Goal: Transaction & Acquisition: Purchase product/service

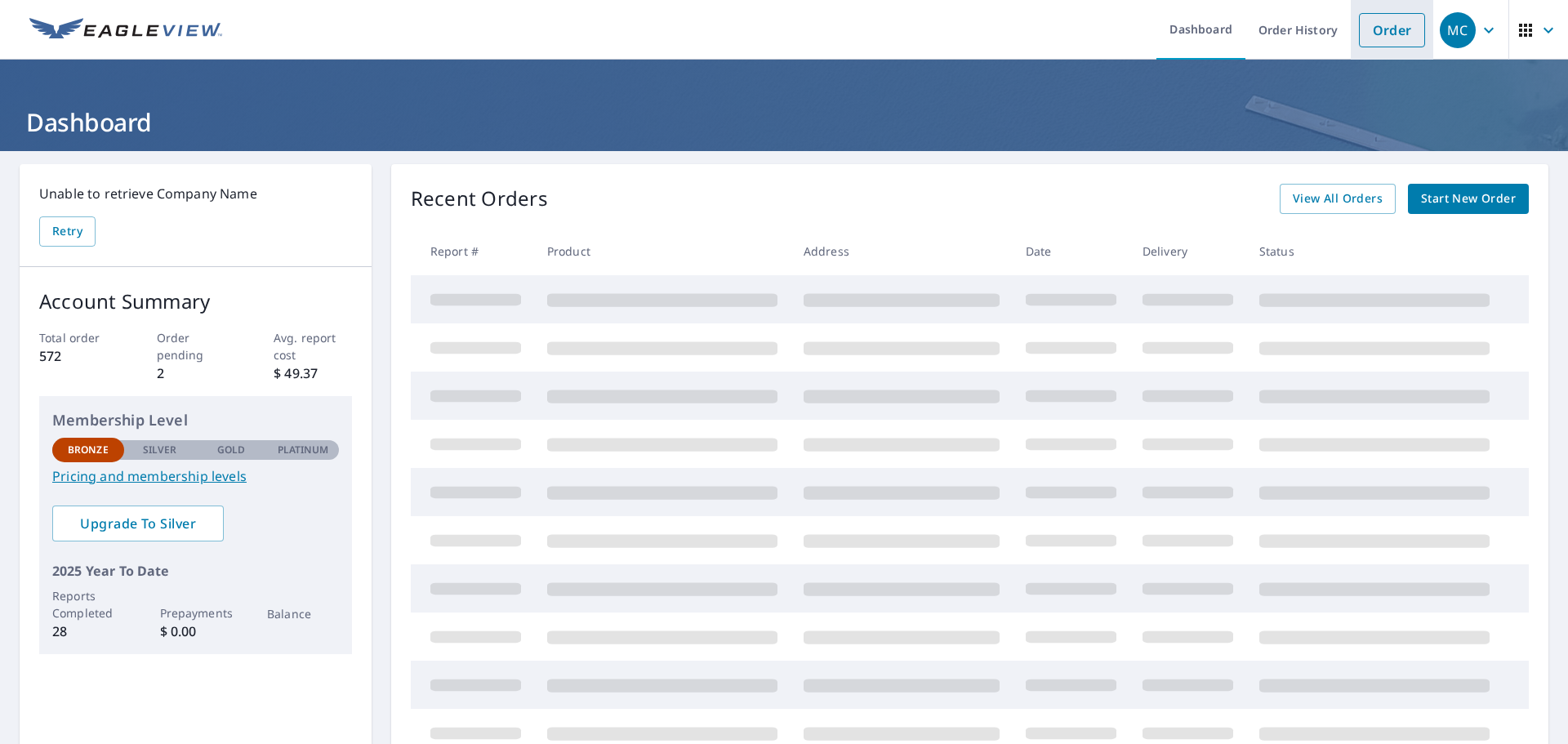
click at [1379, 26] on link "Order" at bounding box center [1392, 30] width 66 height 34
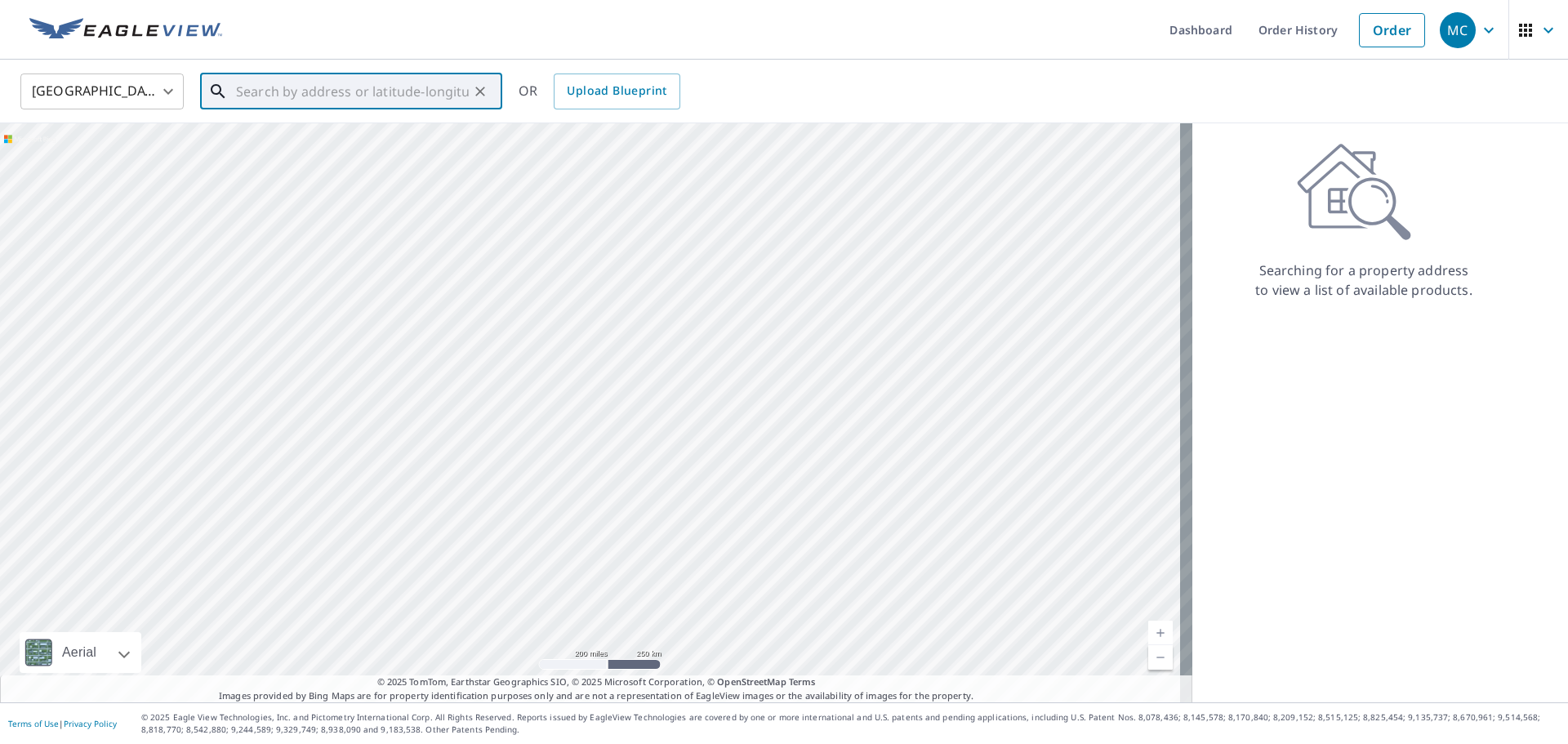
click at [236, 97] on input "text" at bounding box center [352, 91] width 233 height 46
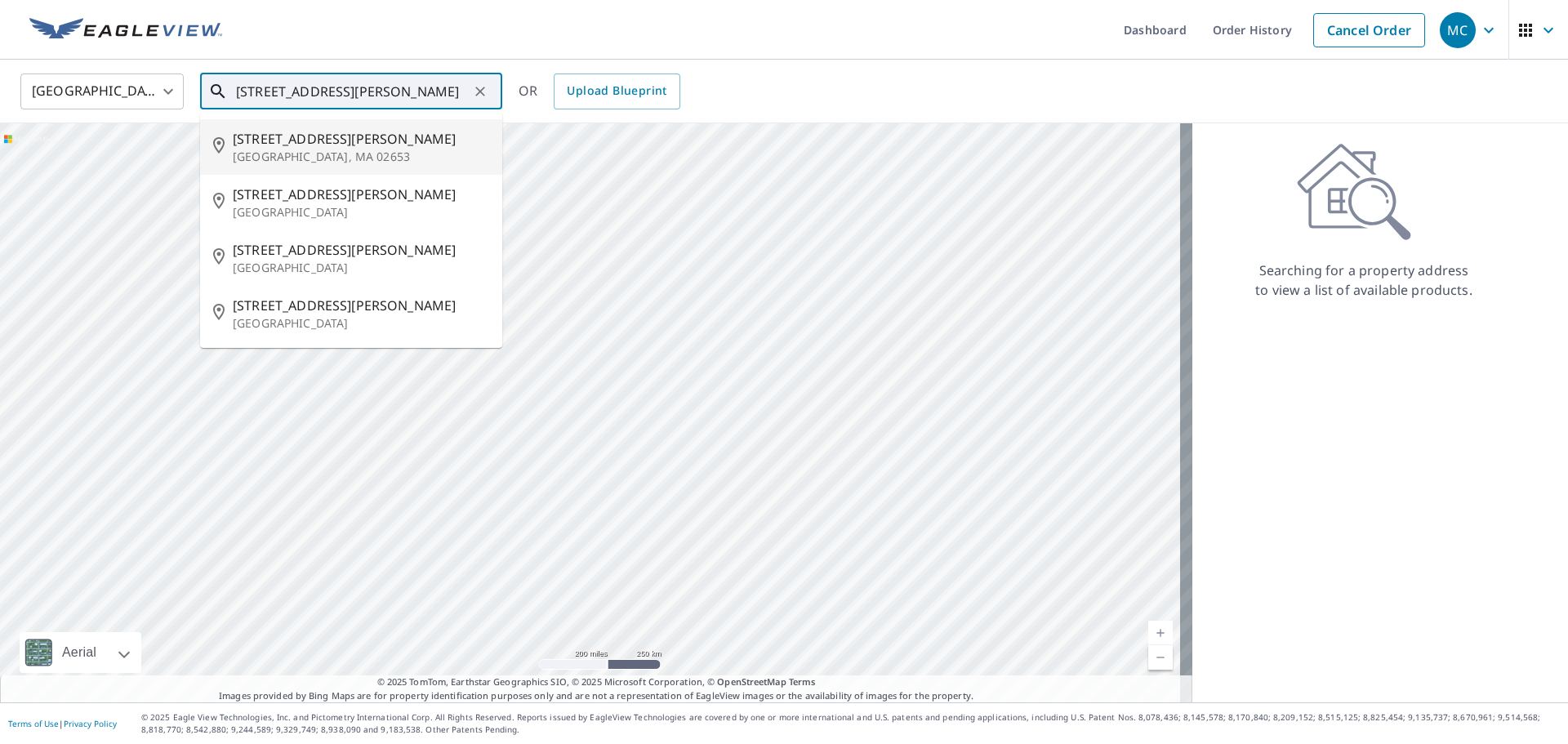
click at [312, 153] on p "[GEOGRAPHIC_DATA], MA 02653" at bounding box center [361, 157] width 256 height 17
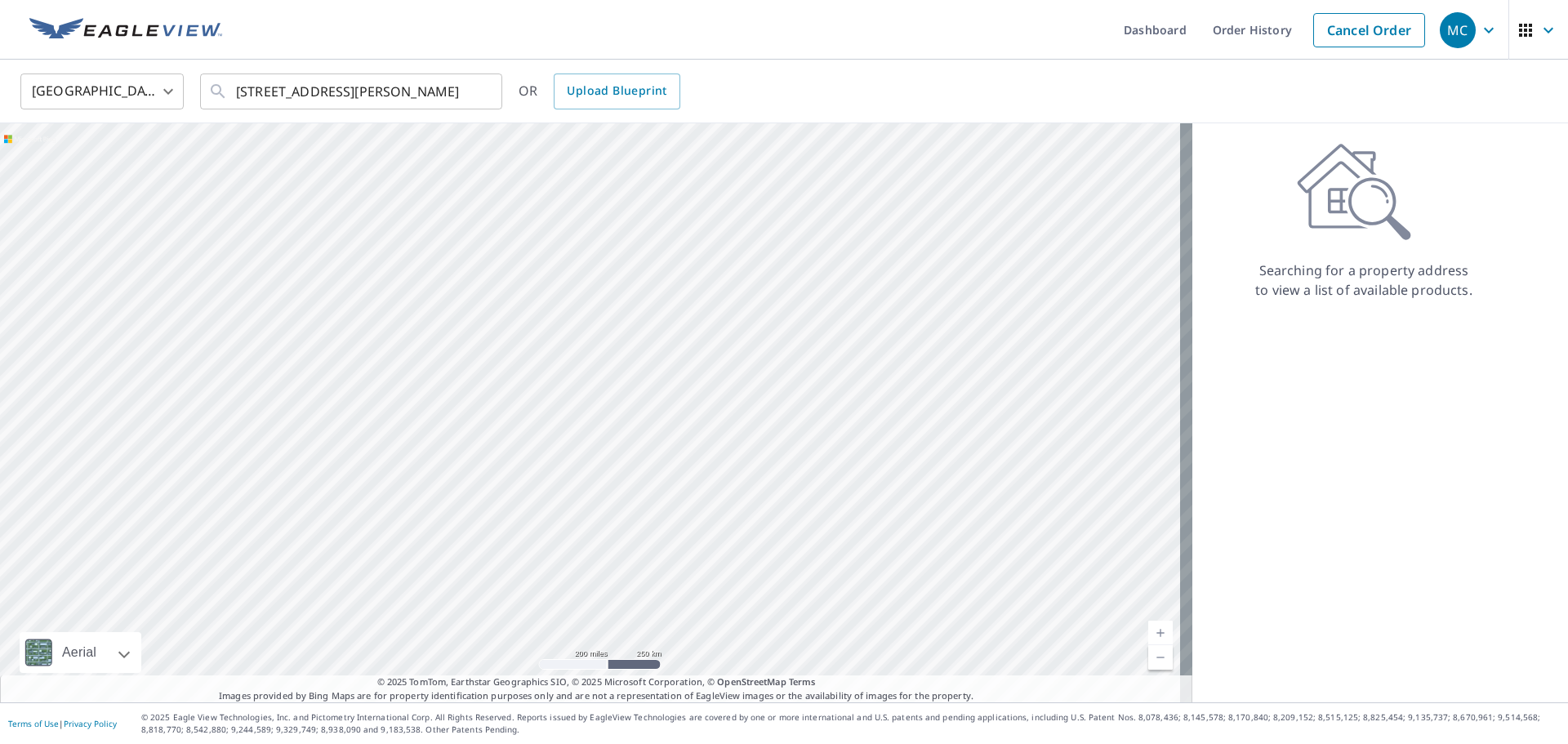
type input "[STREET_ADDRESS][PERSON_NAME]"
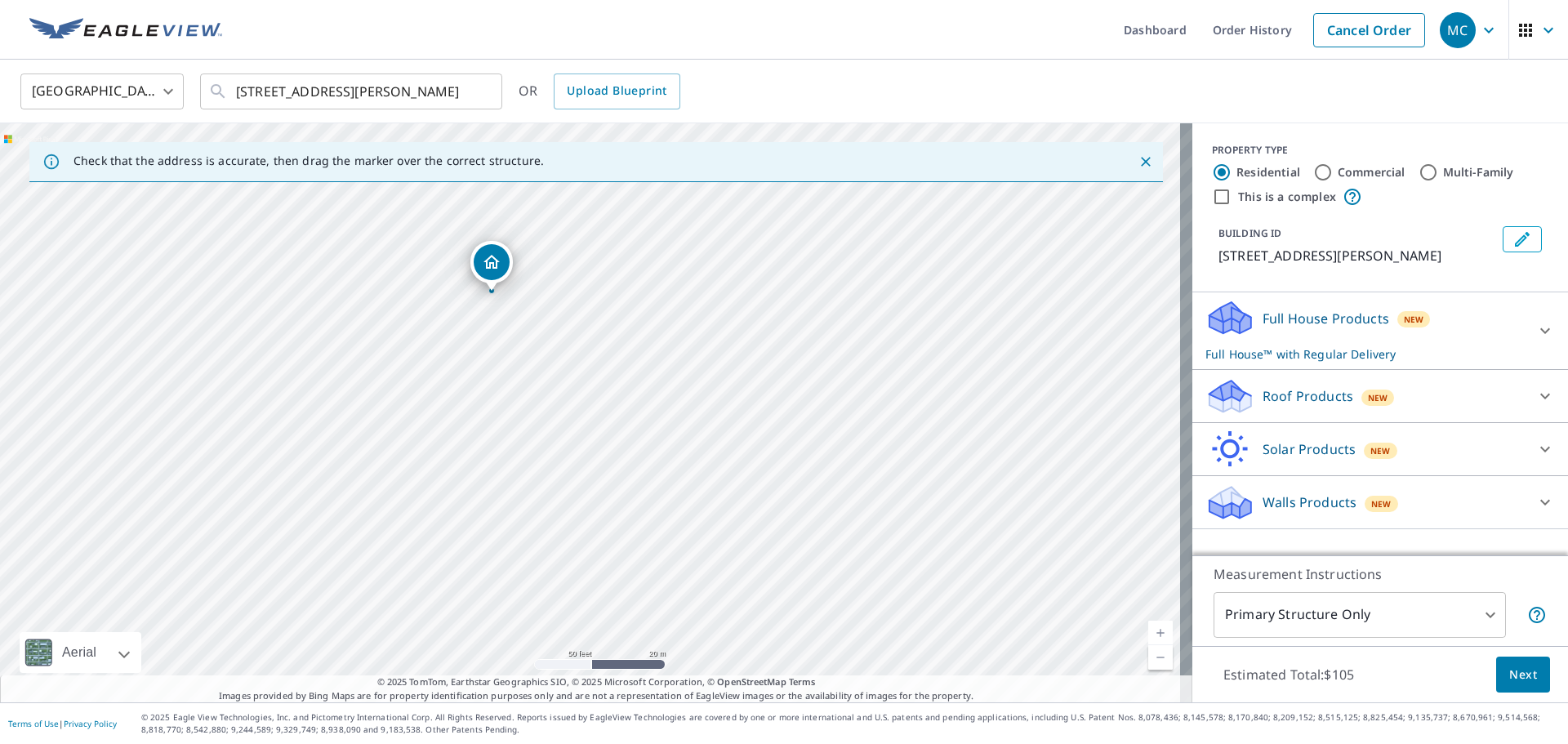
drag, startPoint x: 917, startPoint y: 451, endPoint x: 910, endPoint y: 341, distance: 110.2
click at [910, 341] on div "[STREET_ADDRESS][PERSON_NAME]" at bounding box center [596, 412] width 1192 height 579
click at [1411, 397] on div "Roof Products New" at bounding box center [1366, 397] width 320 height 39
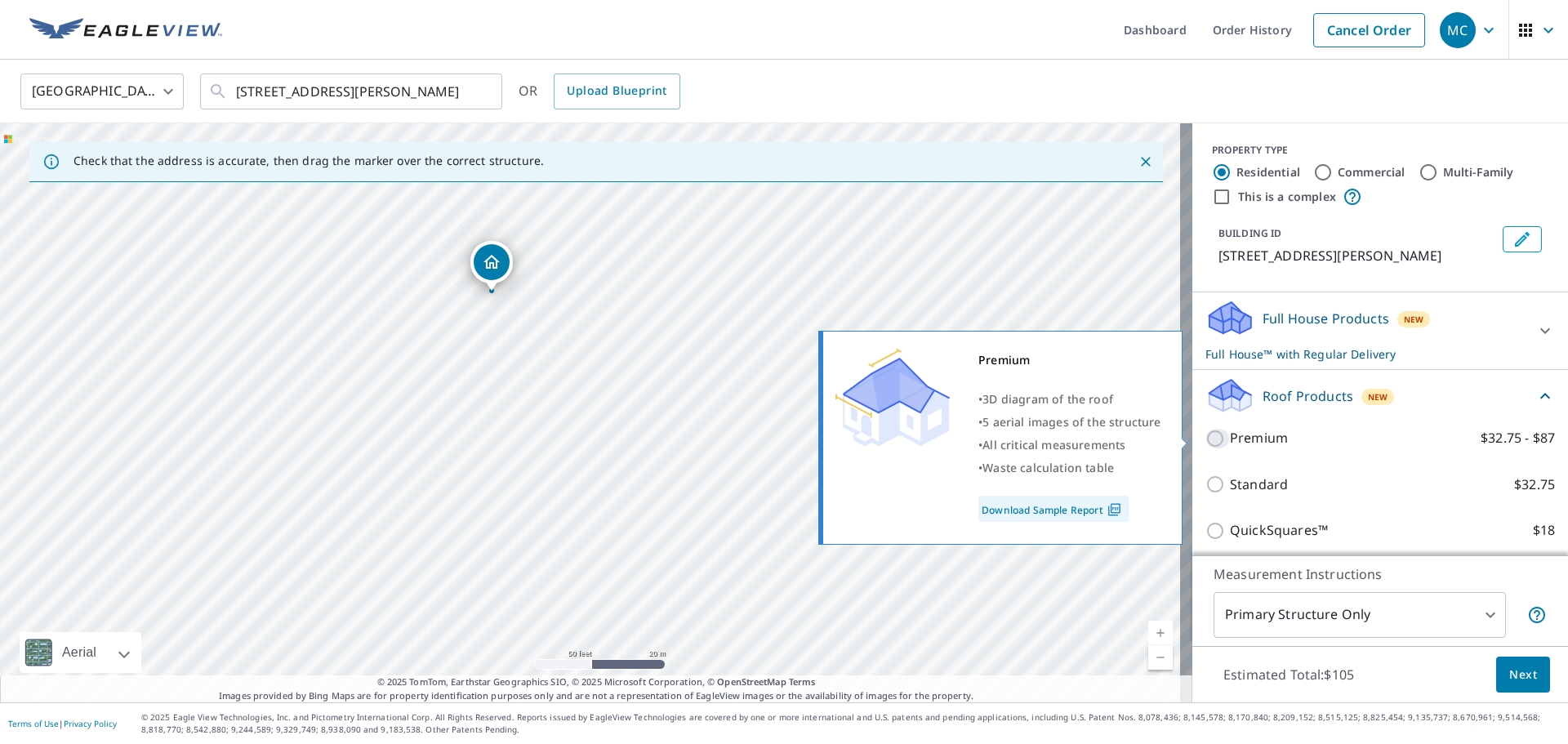
click at [1205, 438] on input "Premium $32.75 - $87" at bounding box center [1218, 438] width 25 height 19
checkbox input "true"
checkbox input "false"
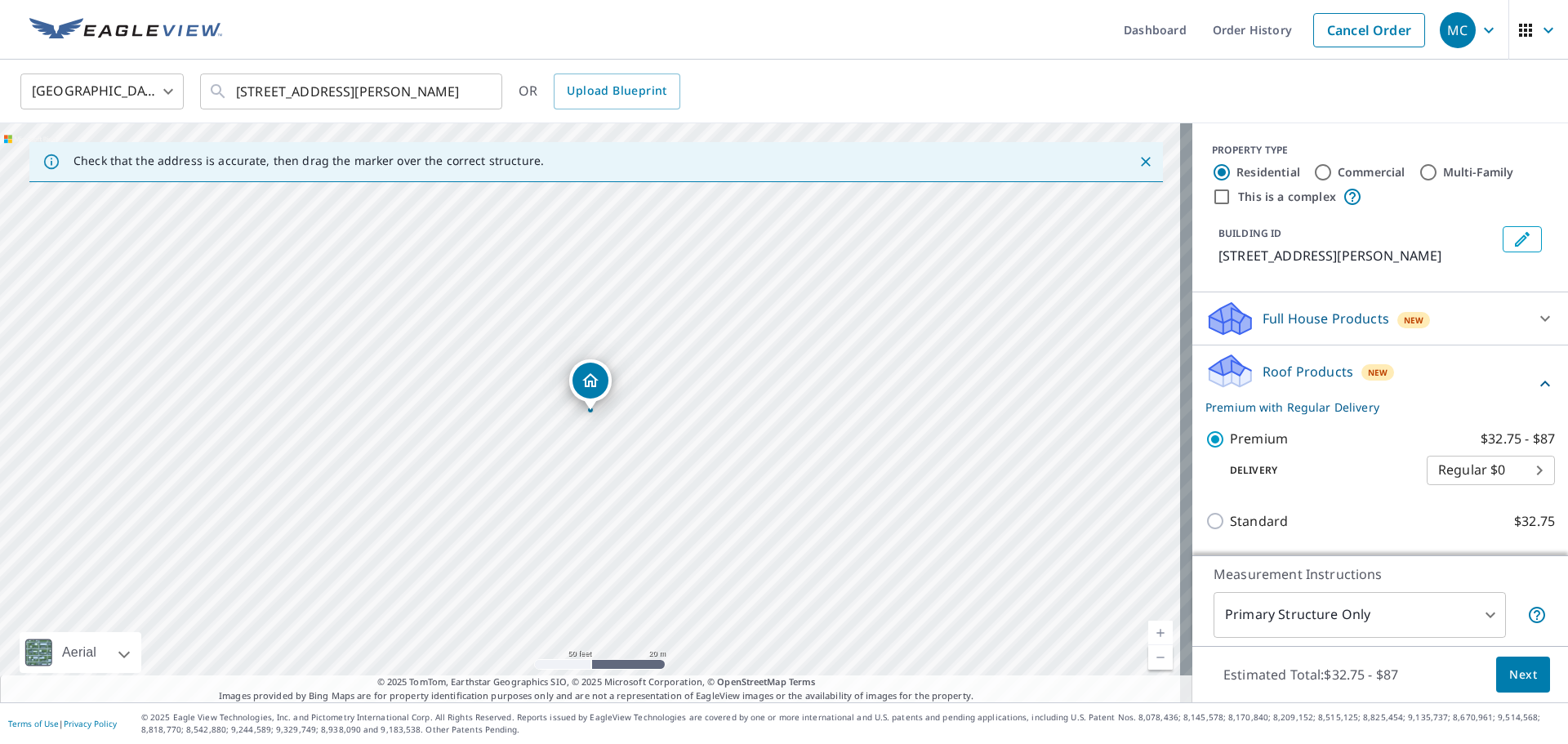
click at [1520, 666] on span "Next" at bounding box center [1523, 675] width 28 height 20
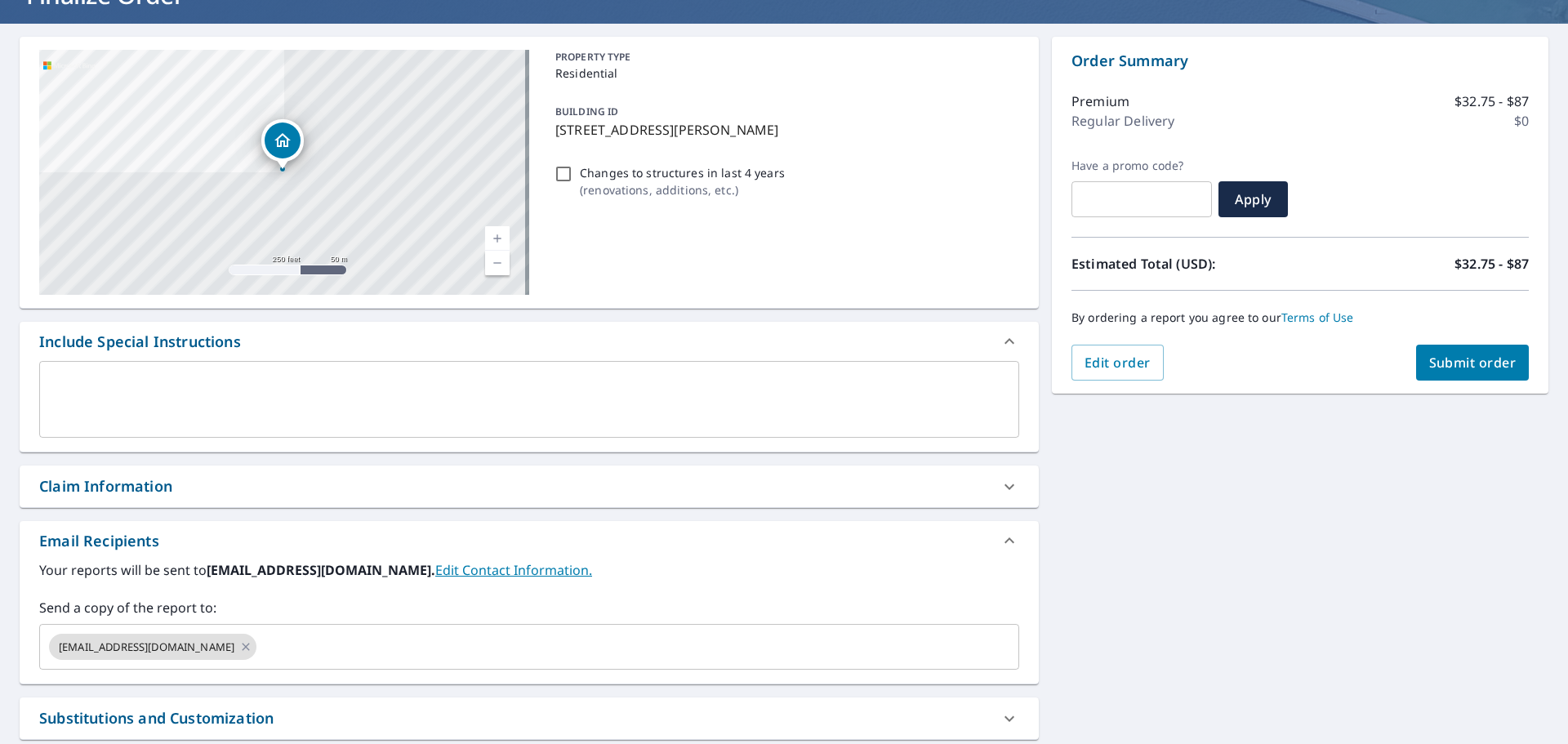
scroll to position [218, 0]
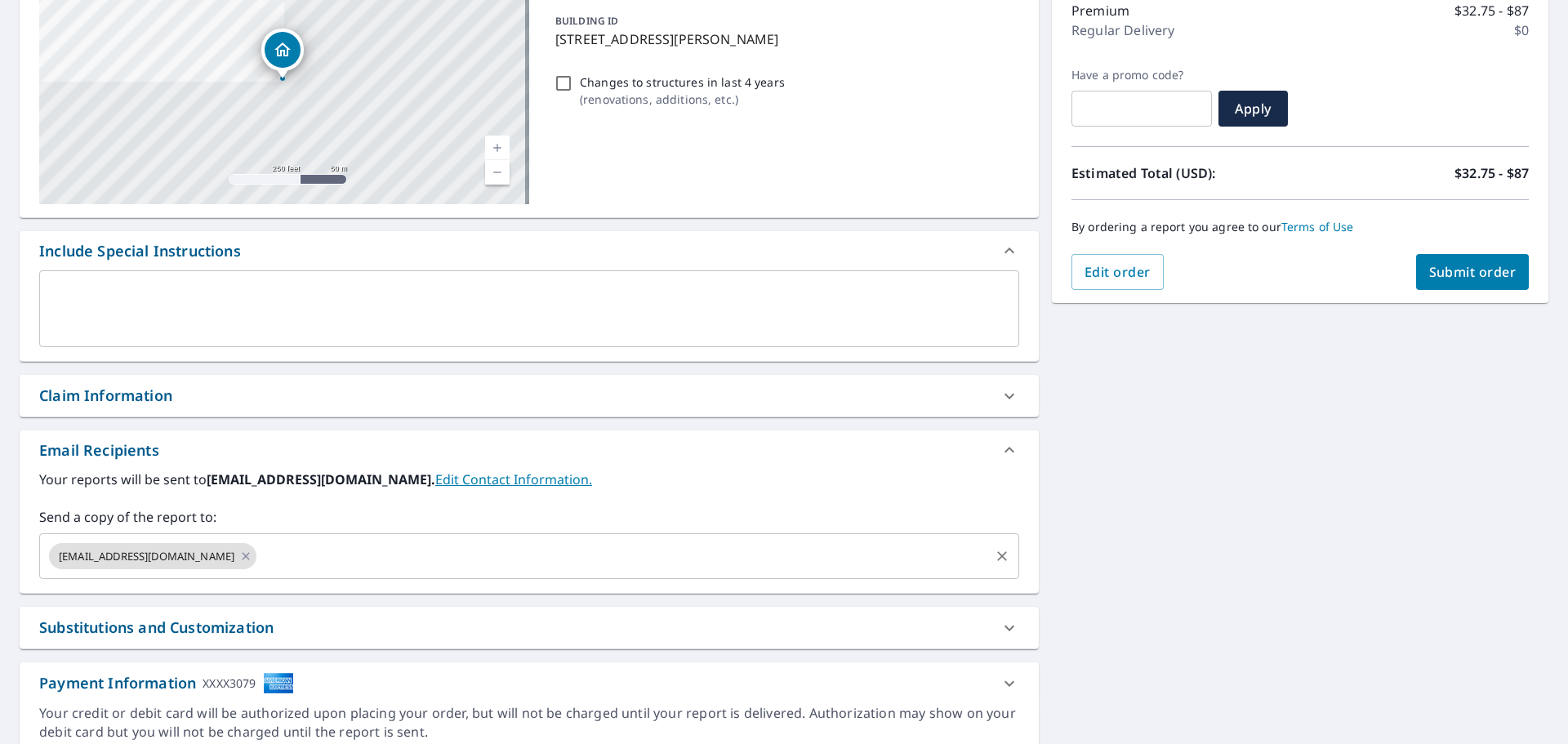
click at [289, 562] on input "text" at bounding box center [623, 556] width 729 height 31
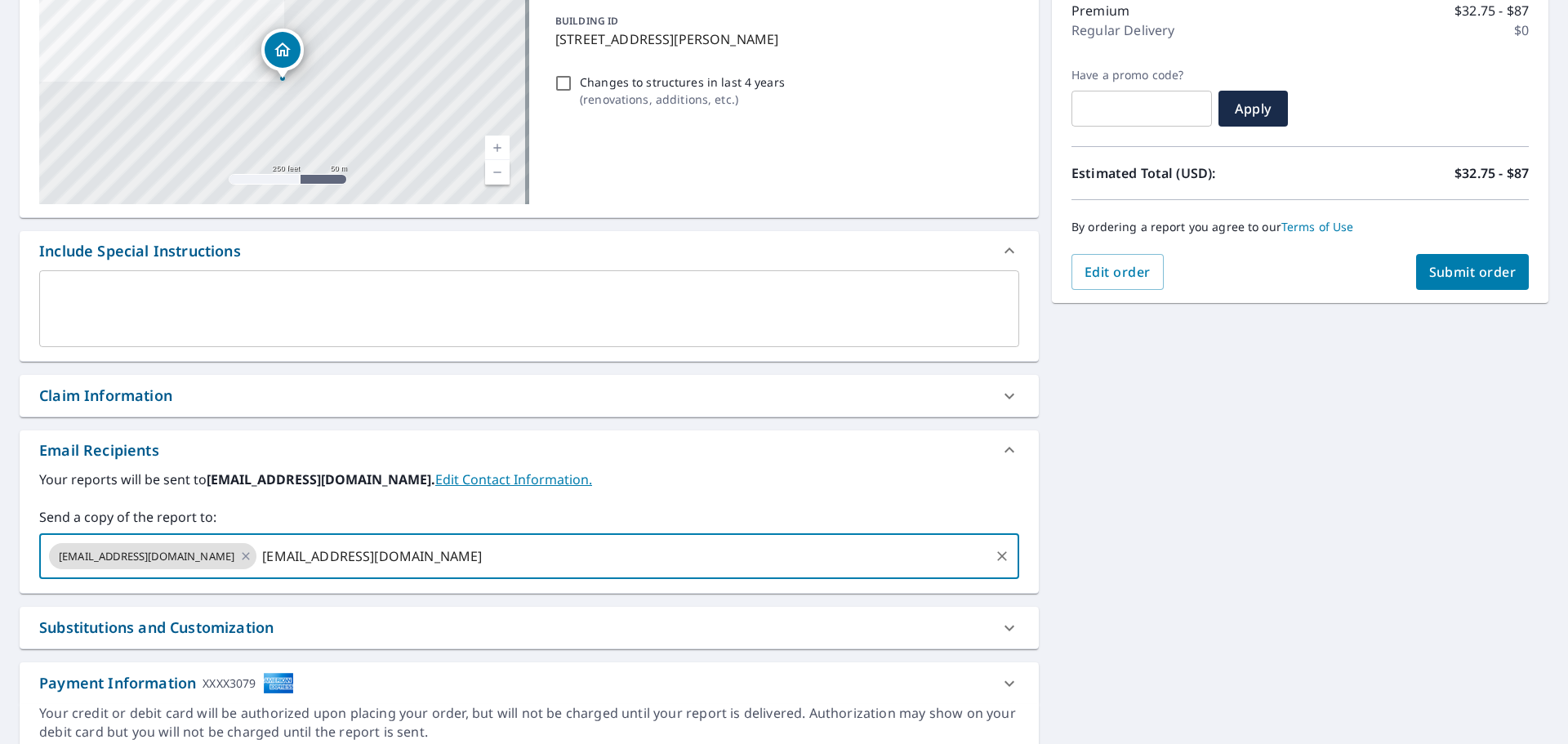
type input "[EMAIL_ADDRESS][DOMAIN_NAME]"
click at [1465, 268] on span "Submit order" at bounding box center [1472, 272] width 87 height 18
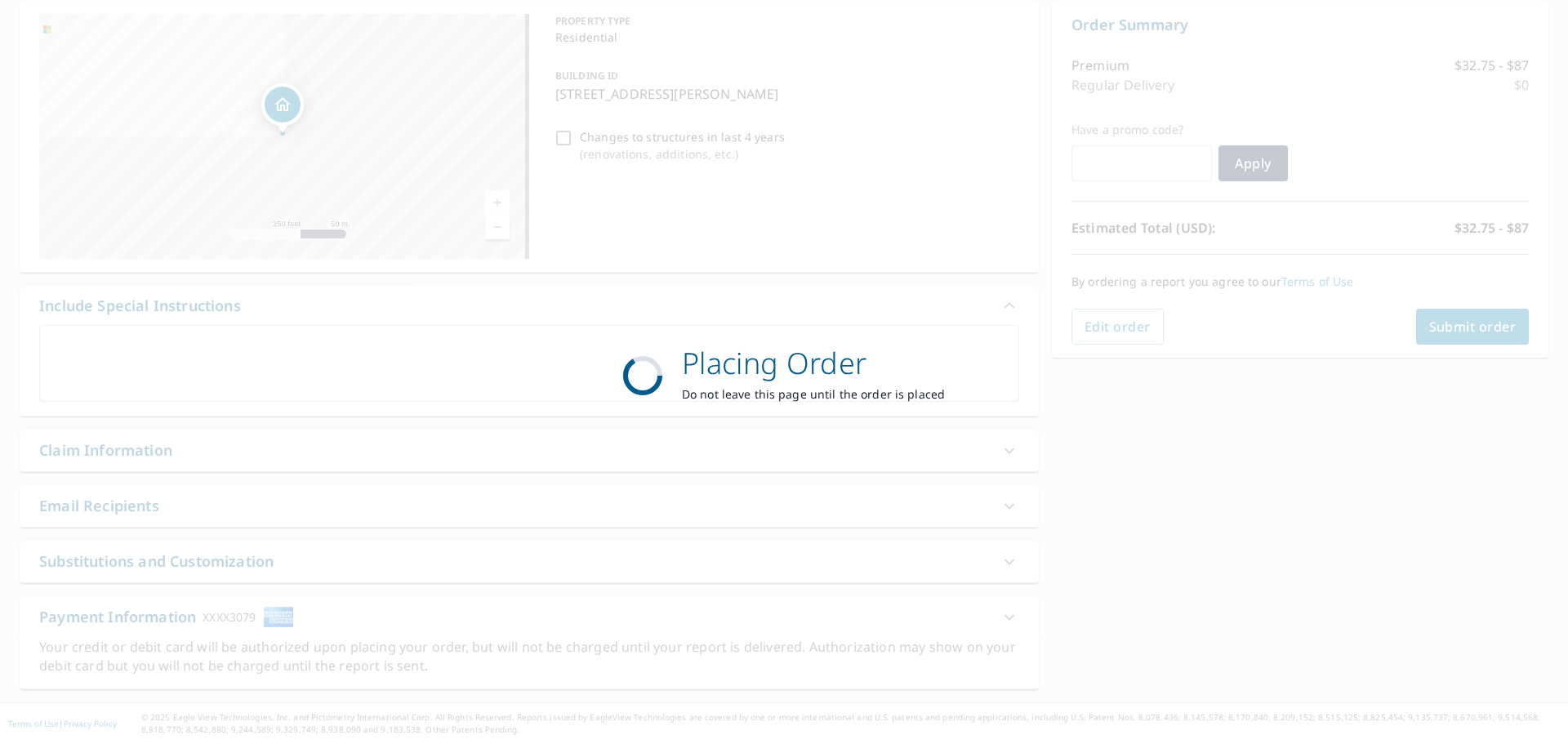
scroll to position [164, 0]
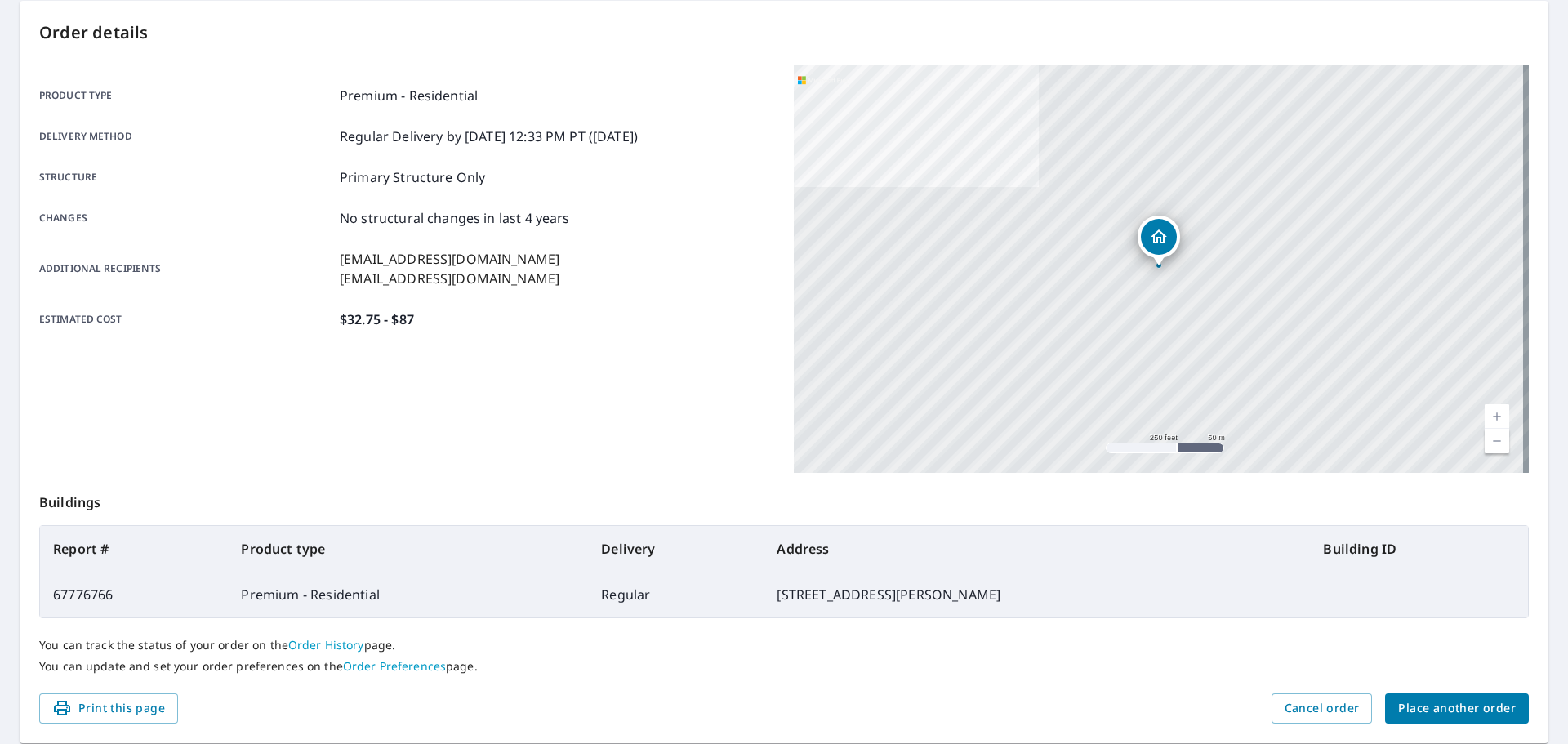
click at [1156, 345] on div "[STREET_ADDRESS][PERSON_NAME]" at bounding box center [1161, 268] width 735 height 408
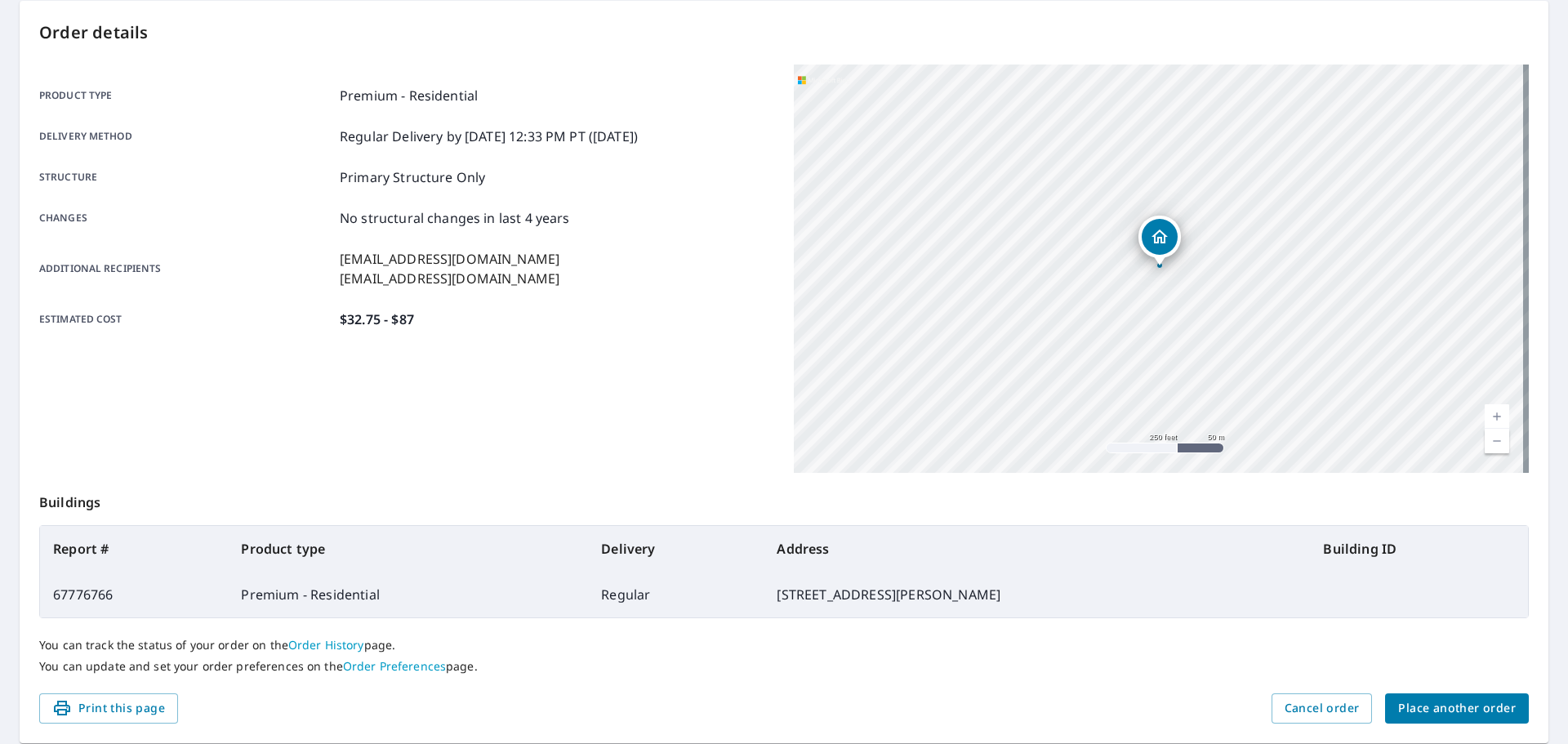
click at [1139, 263] on div "[STREET_ADDRESS][PERSON_NAME]" at bounding box center [1160, 241] width 42 height 51
click at [996, 292] on div "[STREET_ADDRESS][PERSON_NAME]" at bounding box center [1161, 268] width 735 height 408
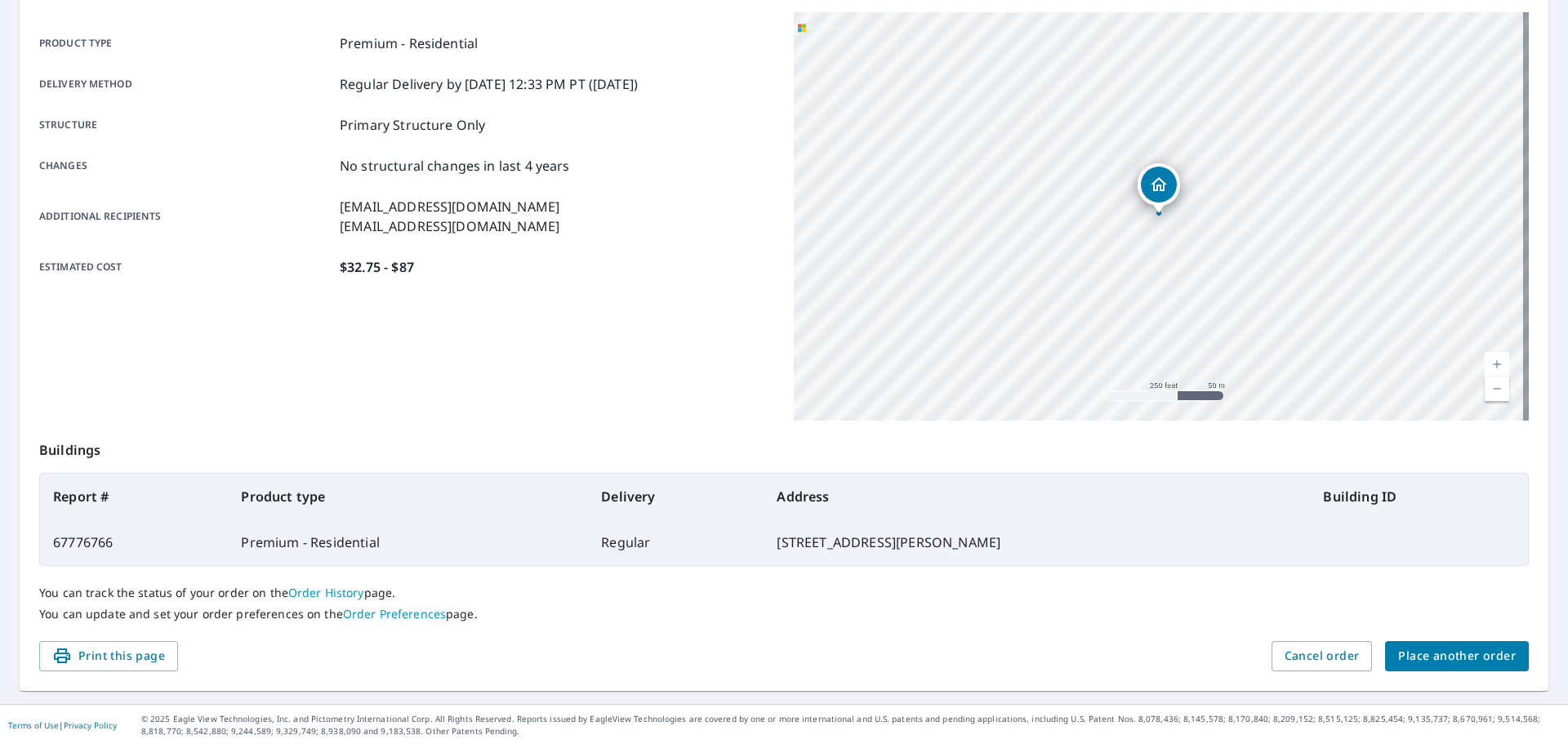
scroll to position [217, 0]
click at [1449, 653] on span "Place another order" at bounding box center [1457, 653] width 118 height 20
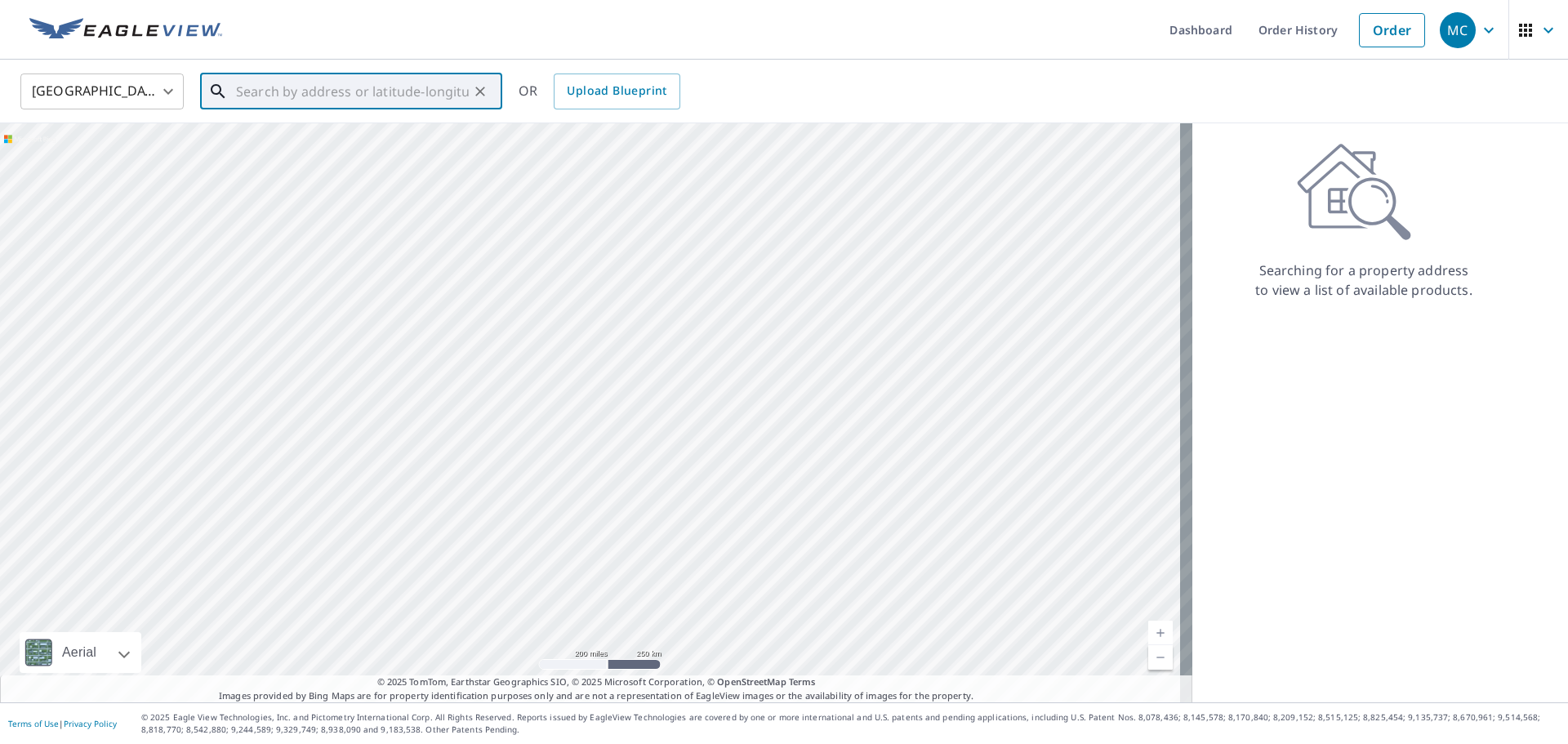
click at [247, 93] on input "text" at bounding box center [352, 91] width 233 height 46
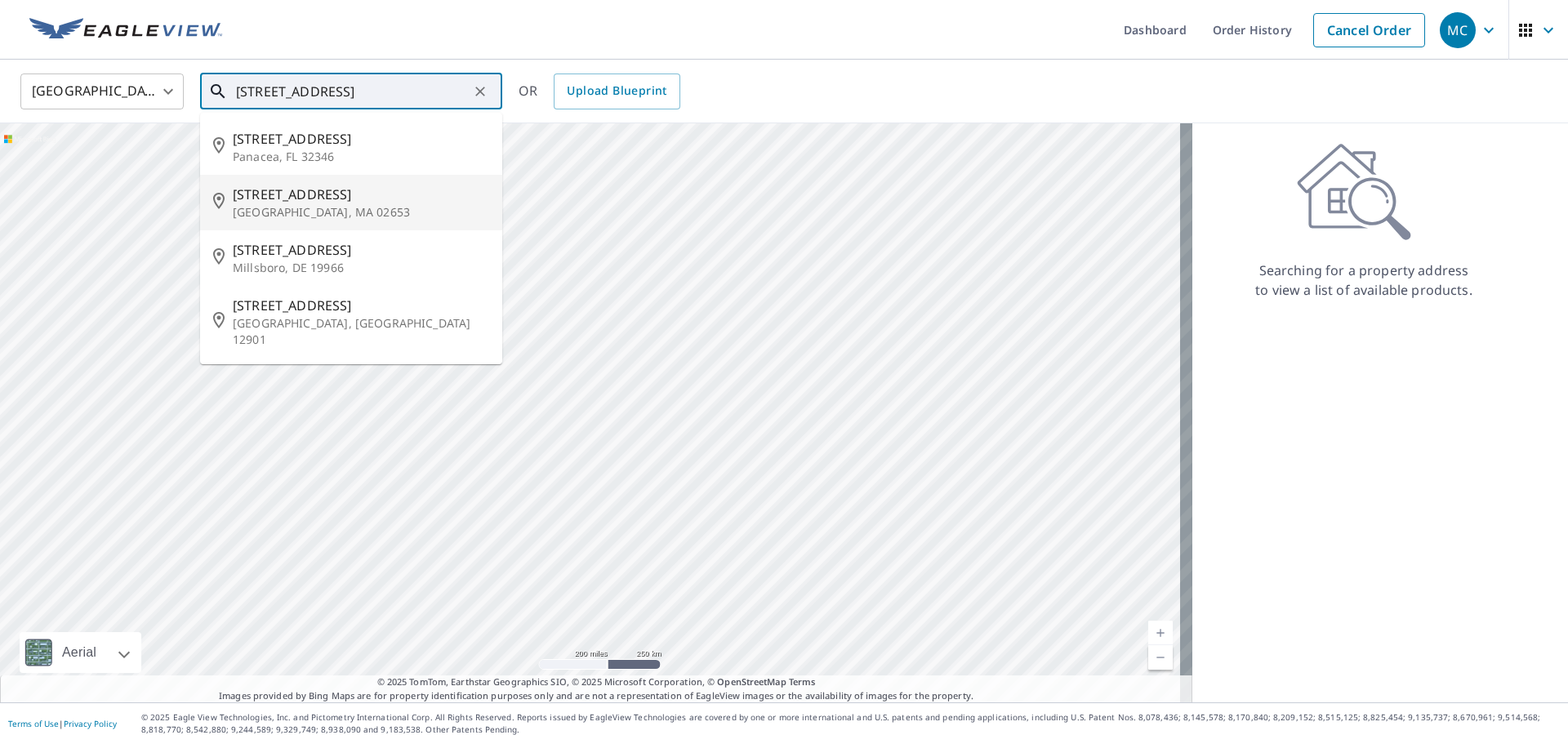
click at [284, 191] on span "[STREET_ADDRESS]" at bounding box center [361, 194] width 256 height 19
type input "[STREET_ADDRESS]"
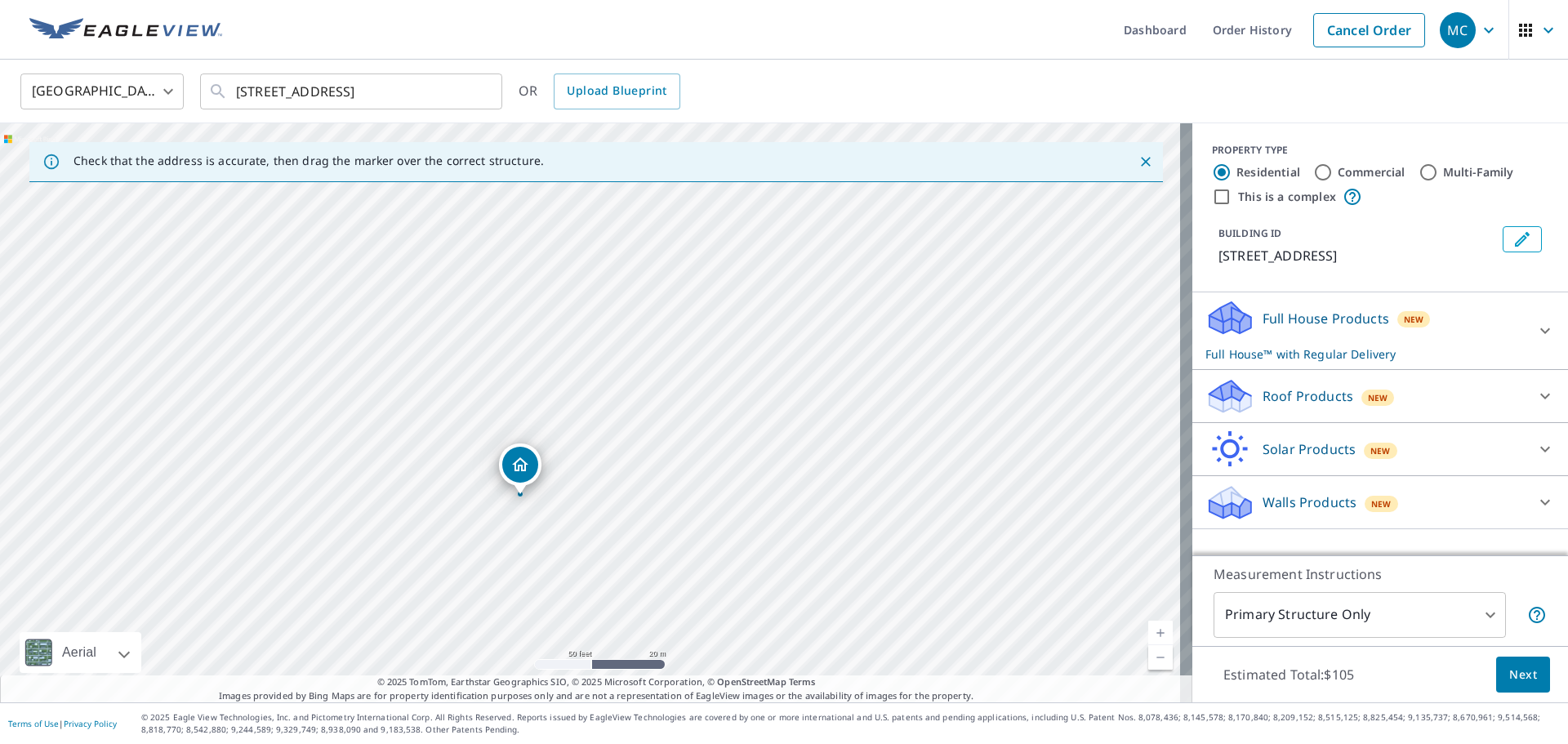
drag, startPoint x: 600, startPoint y: 265, endPoint x: 586, endPoint y: 402, distance: 137.7
click at [586, 402] on div "[STREET_ADDRESS]" at bounding box center [596, 412] width 1192 height 579
drag, startPoint x: 553, startPoint y: 336, endPoint x: 557, endPoint y: 412, distance: 76.1
click at [557, 412] on div "[STREET_ADDRESS]" at bounding box center [596, 412] width 1192 height 579
drag, startPoint x: 734, startPoint y: 431, endPoint x: 664, endPoint y: 496, distance: 95.5
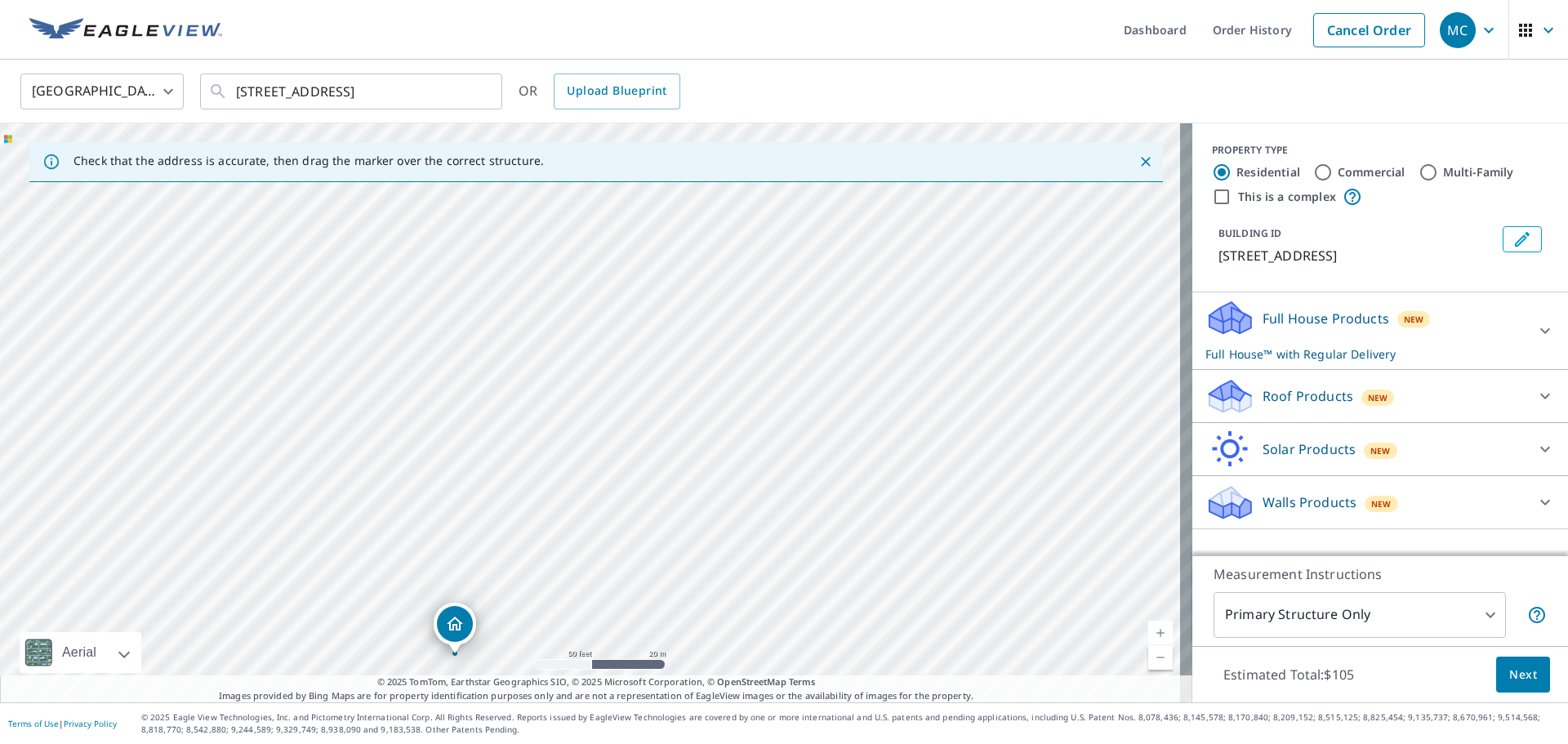
click at [664, 496] on div "[STREET_ADDRESS]" at bounding box center [596, 412] width 1192 height 579
drag, startPoint x: 485, startPoint y: 552, endPoint x: 788, endPoint y: 336, distance: 372.1
click at [788, 336] on div "[STREET_ADDRESS]" at bounding box center [596, 412] width 1192 height 579
drag, startPoint x: 508, startPoint y: 526, endPoint x: 623, endPoint y: 308, distance: 246.5
click at [623, 308] on div "[STREET_ADDRESS]" at bounding box center [596, 412] width 1192 height 579
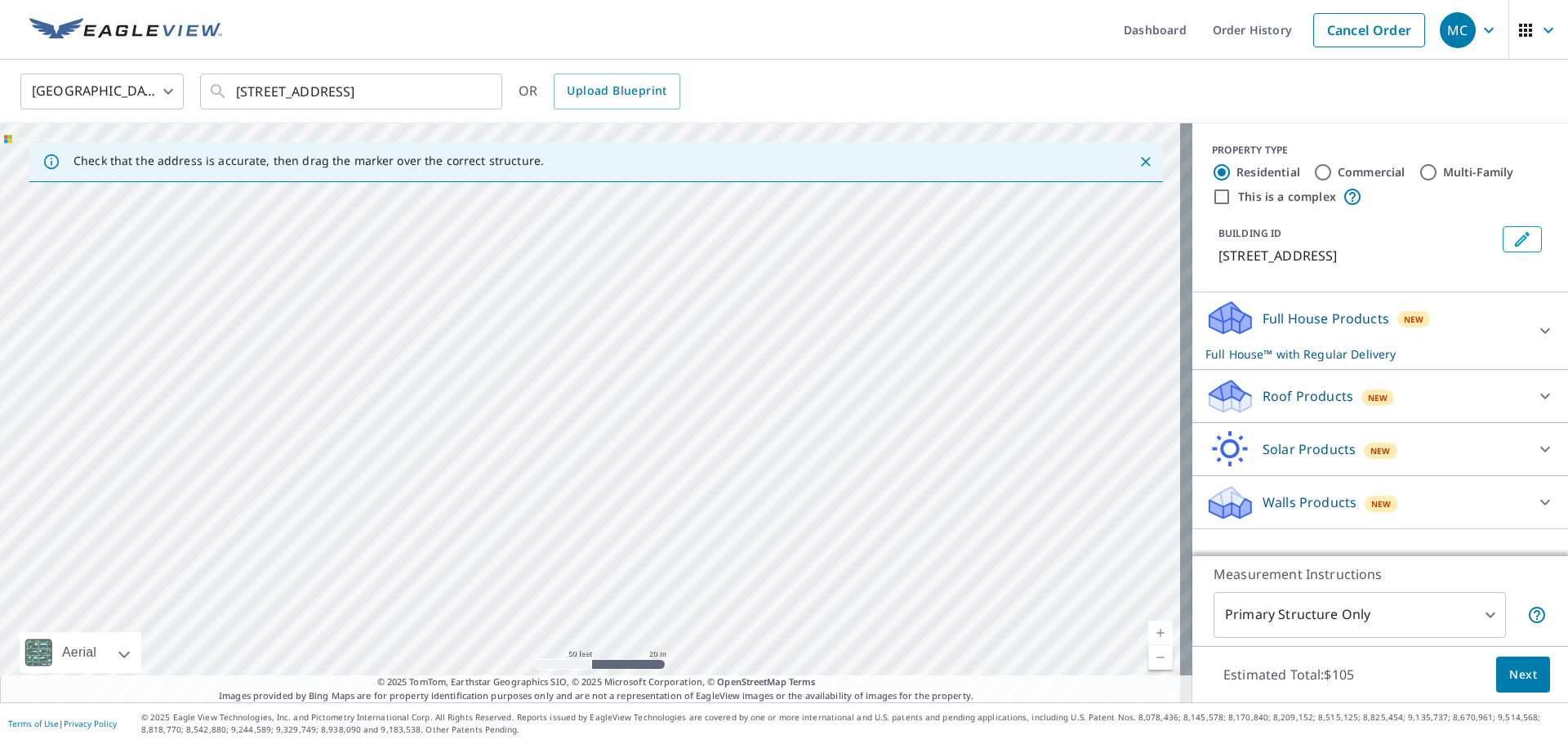
drag, startPoint x: 790, startPoint y: 526, endPoint x: 631, endPoint y: 290, distance: 284.6
click at [631, 290] on div "[STREET_ADDRESS]" at bounding box center [596, 412] width 1192 height 579
drag, startPoint x: 814, startPoint y: 603, endPoint x: 751, endPoint y: 406, distance: 206.8
click at [751, 406] on div "[STREET_ADDRESS]" at bounding box center [596, 412] width 1192 height 579
drag, startPoint x: 736, startPoint y: 513, endPoint x: 699, endPoint y: 282, distance: 233.9
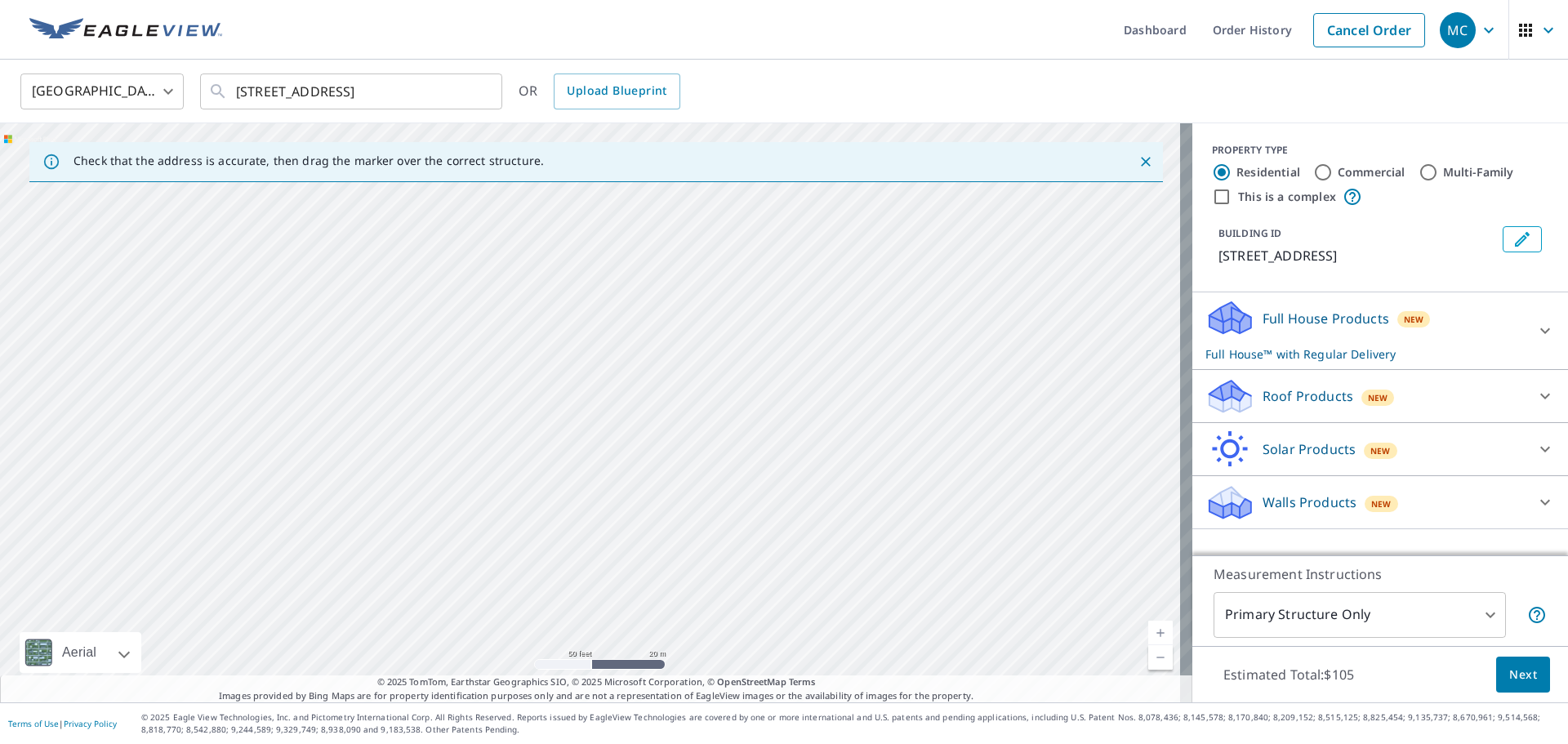
click at [699, 282] on div "[STREET_ADDRESS]" at bounding box center [596, 412] width 1192 height 579
drag, startPoint x: 681, startPoint y: 568, endPoint x: 685, endPoint y: 410, distance: 158.1
click at [685, 410] on div "[STREET_ADDRESS]" at bounding box center [596, 412] width 1192 height 579
drag, startPoint x: 707, startPoint y: 383, endPoint x: 636, endPoint y: 437, distance: 89.2
click at [636, 437] on div "[STREET_ADDRESS]" at bounding box center [596, 412] width 1192 height 579
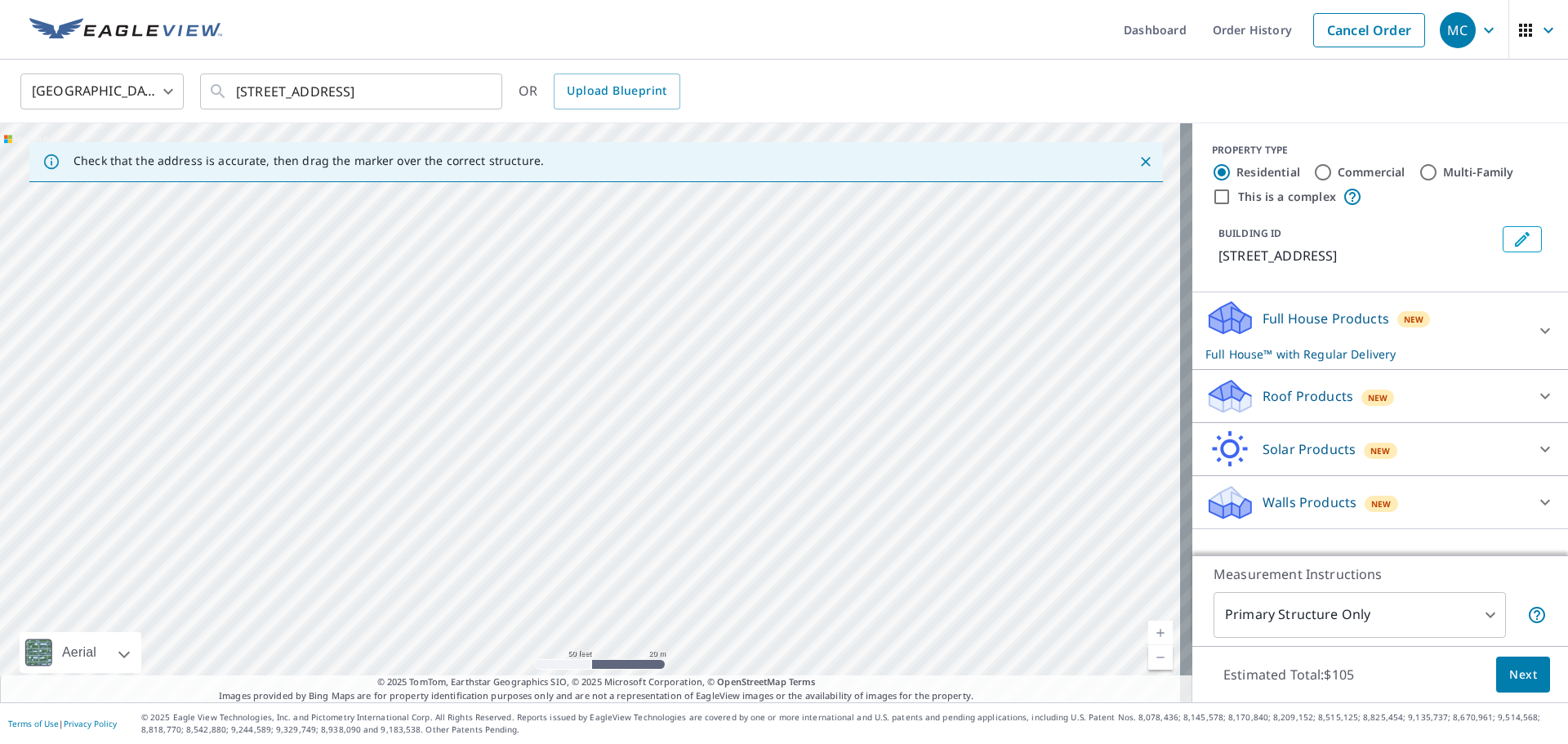
drag, startPoint x: 610, startPoint y: 521, endPoint x: 810, endPoint y: 415, distance: 226.4
click at [810, 415] on div "[STREET_ADDRESS]" at bounding box center [596, 412] width 1192 height 579
drag, startPoint x: 395, startPoint y: 361, endPoint x: 1156, endPoint y: 713, distance: 838.5
click at [1156, 713] on div "Dashboard Order History Cancel Order MC [GEOGRAPHIC_DATA] [GEOGRAPHIC_DATA] ​ […" at bounding box center [784, 372] width 1568 height 744
click at [370, 390] on div "[STREET_ADDRESS]" at bounding box center [596, 412] width 1192 height 579
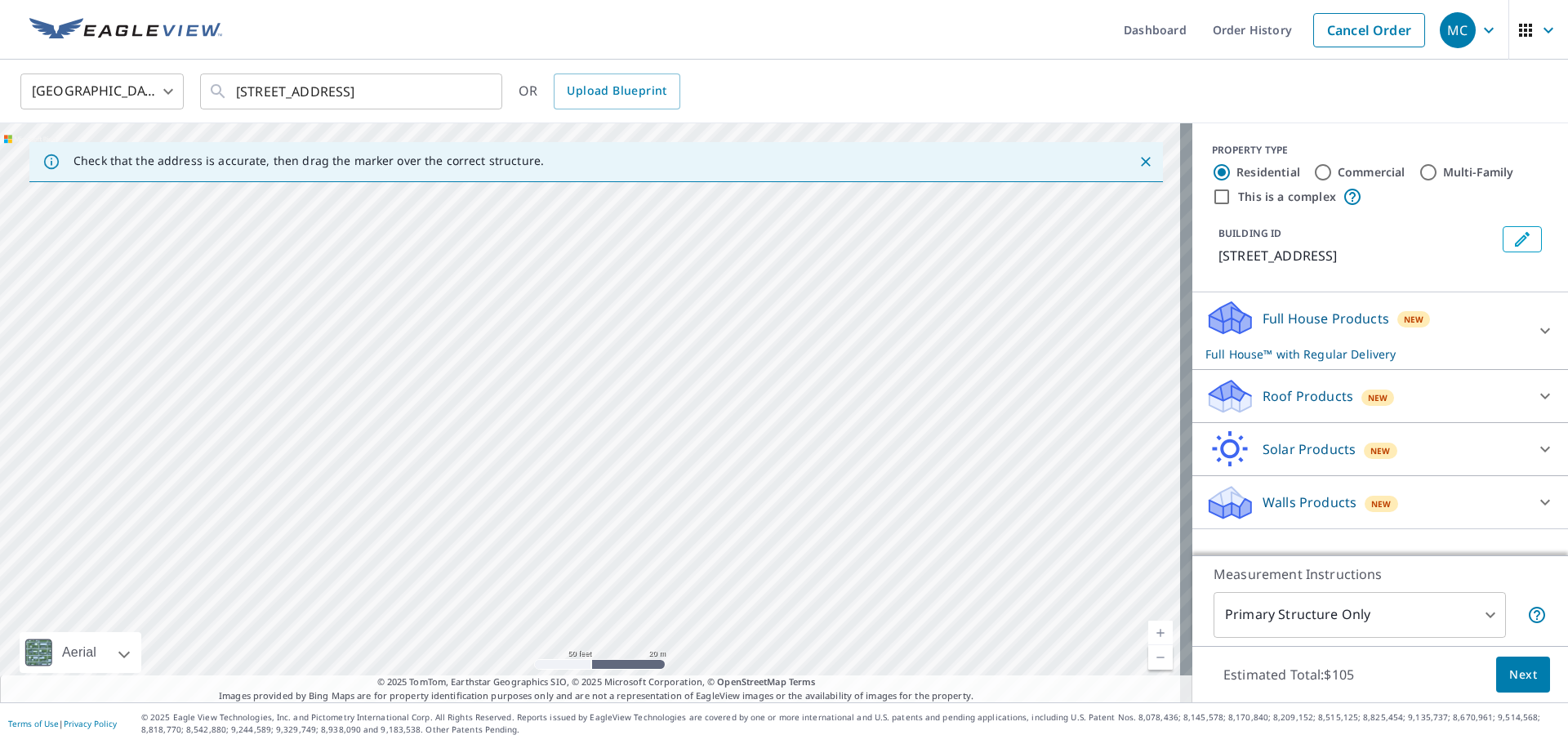
drag, startPoint x: 108, startPoint y: 352, endPoint x: 1388, endPoint y: 766, distance: 1345.3
click at [1388, 743] on html "MC MC Dashboard Order History Cancel Order MC [GEOGRAPHIC_DATA] [GEOGRAPHIC_DAT…" at bounding box center [784, 372] width 1568 height 744
click at [386, 347] on div "[STREET_ADDRESS]" at bounding box center [596, 412] width 1192 height 579
drag, startPoint x: 133, startPoint y: 241, endPoint x: 1187, endPoint y: 728, distance: 1161.1
click at [1187, 728] on div "Dashboard Order History Cancel Order MC [GEOGRAPHIC_DATA] [GEOGRAPHIC_DATA] ​ […" at bounding box center [784, 372] width 1568 height 744
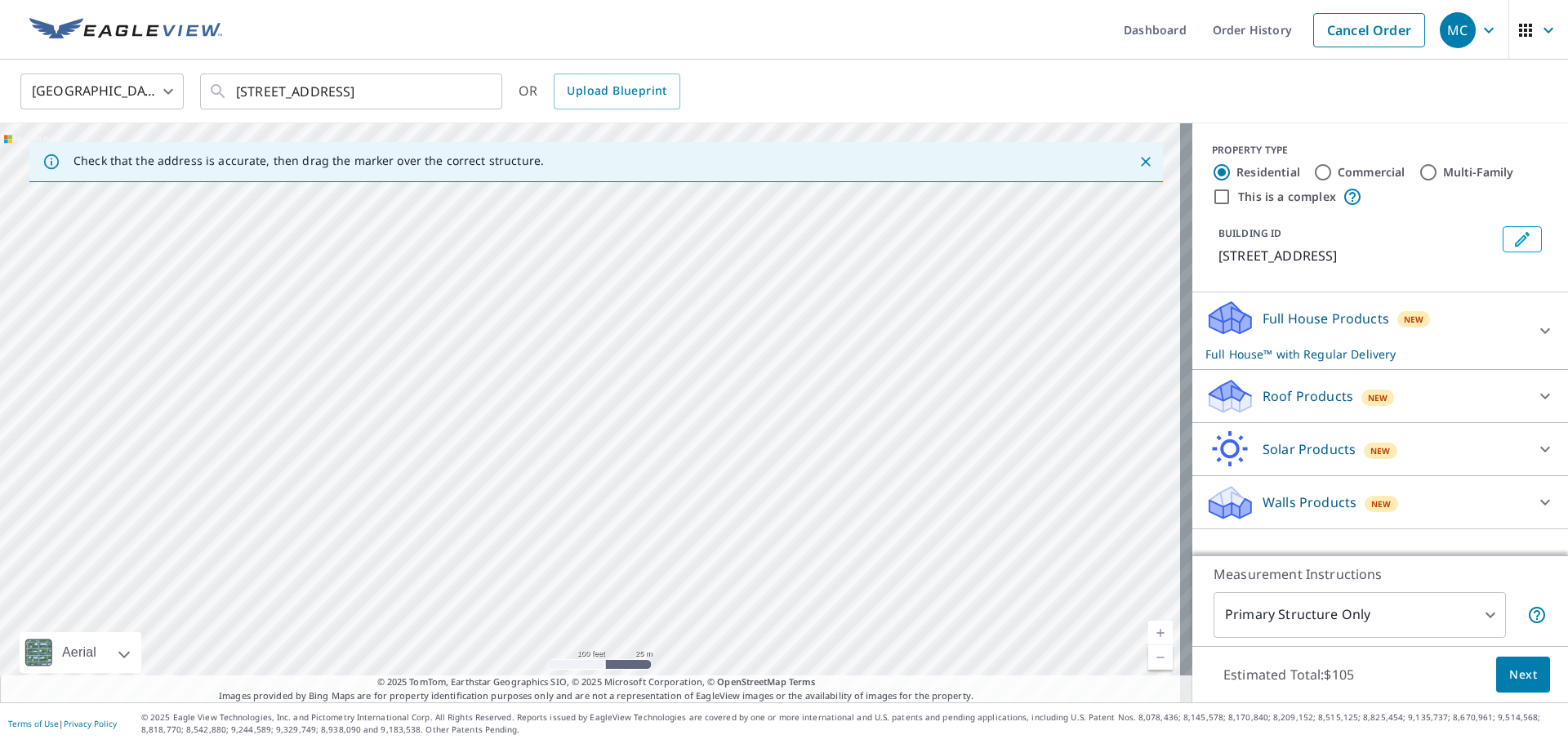
click at [607, 390] on div "[STREET_ADDRESS]" at bounding box center [596, 412] width 1192 height 579
drag, startPoint x: 823, startPoint y: 554, endPoint x: 675, endPoint y: 470, distance: 170.2
click at [675, 470] on div "[STREET_ADDRESS]" at bounding box center [596, 412] width 1192 height 579
drag, startPoint x: 613, startPoint y: 387, endPoint x: 610, endPoint y: 562, distance: 175.0
click at [610, 562] on div "[STREET_ADDRESS]" at bounding box center [596, 412] width 1192 height 579
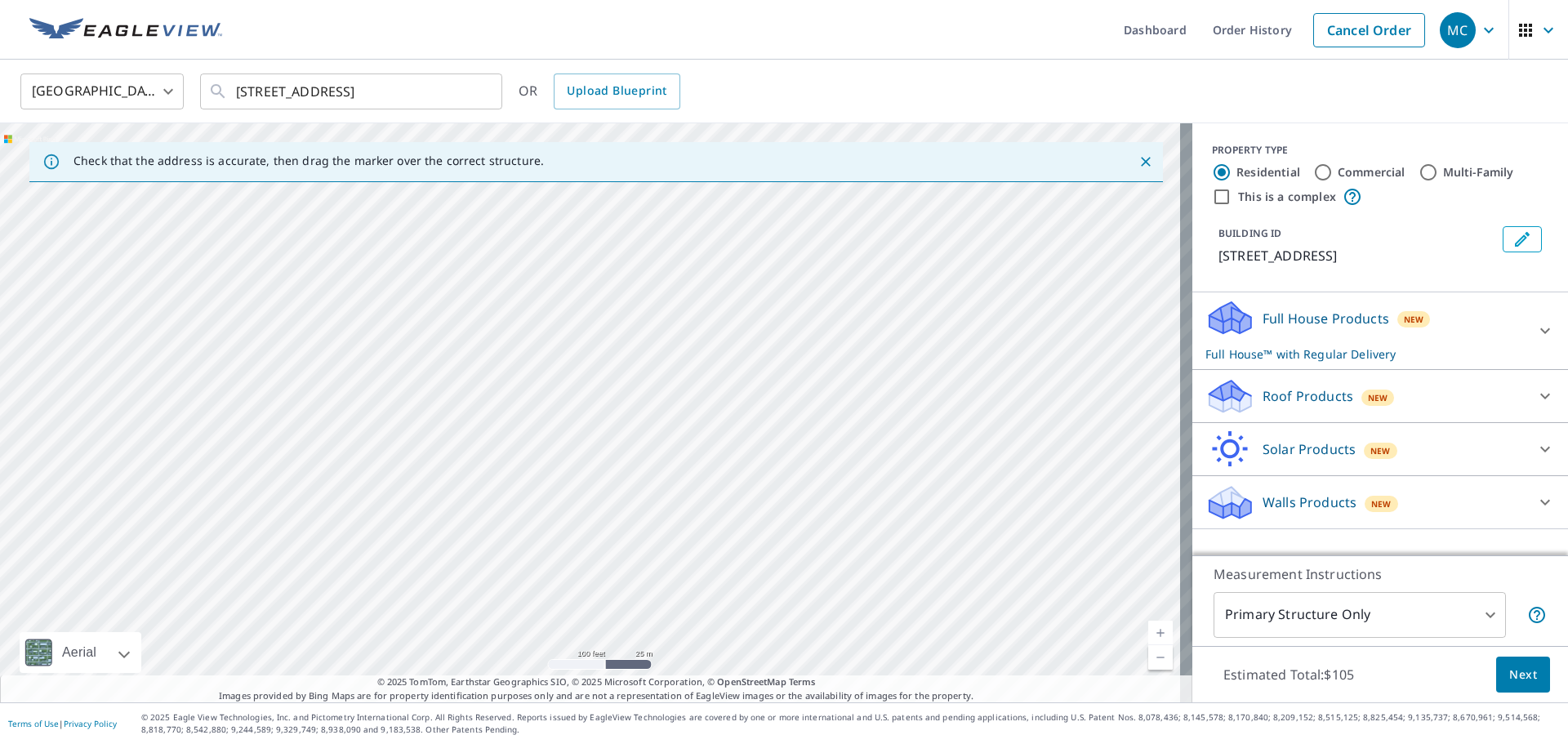
drag, startPoint x: 623, startPoint y: 610, endPoint x: 628, endPoint y: 500, distance: 110.1
click at [628, 500] on div "[STREET_ADDRESS]" at bounding box center [596, 412] width 1192 height 579
drag, startPoint x: 575, startPoint y: 552, endPoint x: 629, endPoint y: 319, distance: 239.2
click at [629, 319] on div "[STREET_ADDRESS]" at bounding box center [596, 412] width 1192 height 579
drag, startPoint x: 632, startPoint y: 318, endPoint x: 613, endPoint y: 559, distance: 241.7
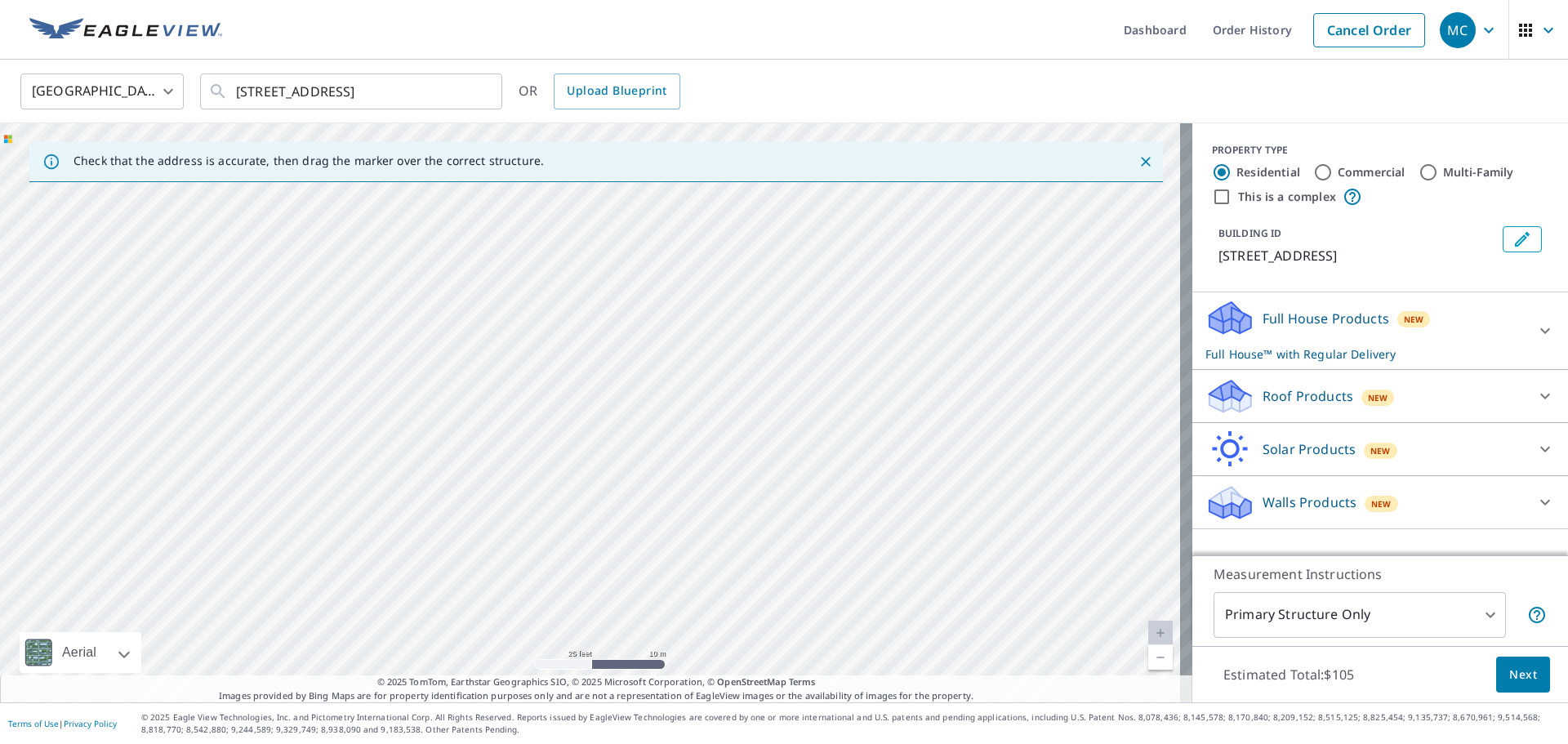
click at [618, 563] on div "[STREET_ADDRESS]" at bounding box center [596, 412] width 1192 height 579
drag, startPoint x: 718, startPoint y: 332, endPoint x: 712, endPoint y: 541, distance: 209.1
click at [712, 541] on div "[STREET_ADDRESS]" at bounding box center [596, 412] width 1192 height 579
drag, startPoint x: 138, startPoint y: 463, endPoint x: 778, endPoint y: 712, distance: 686.7
click at [778, 712] on div "Dashboard Order History Cancel Order MC [GEOGRAPHIC_DATA] [GEOGRAPHIC_DATA] ​ […" at bounding box center [784, 372] width 1568 height 744
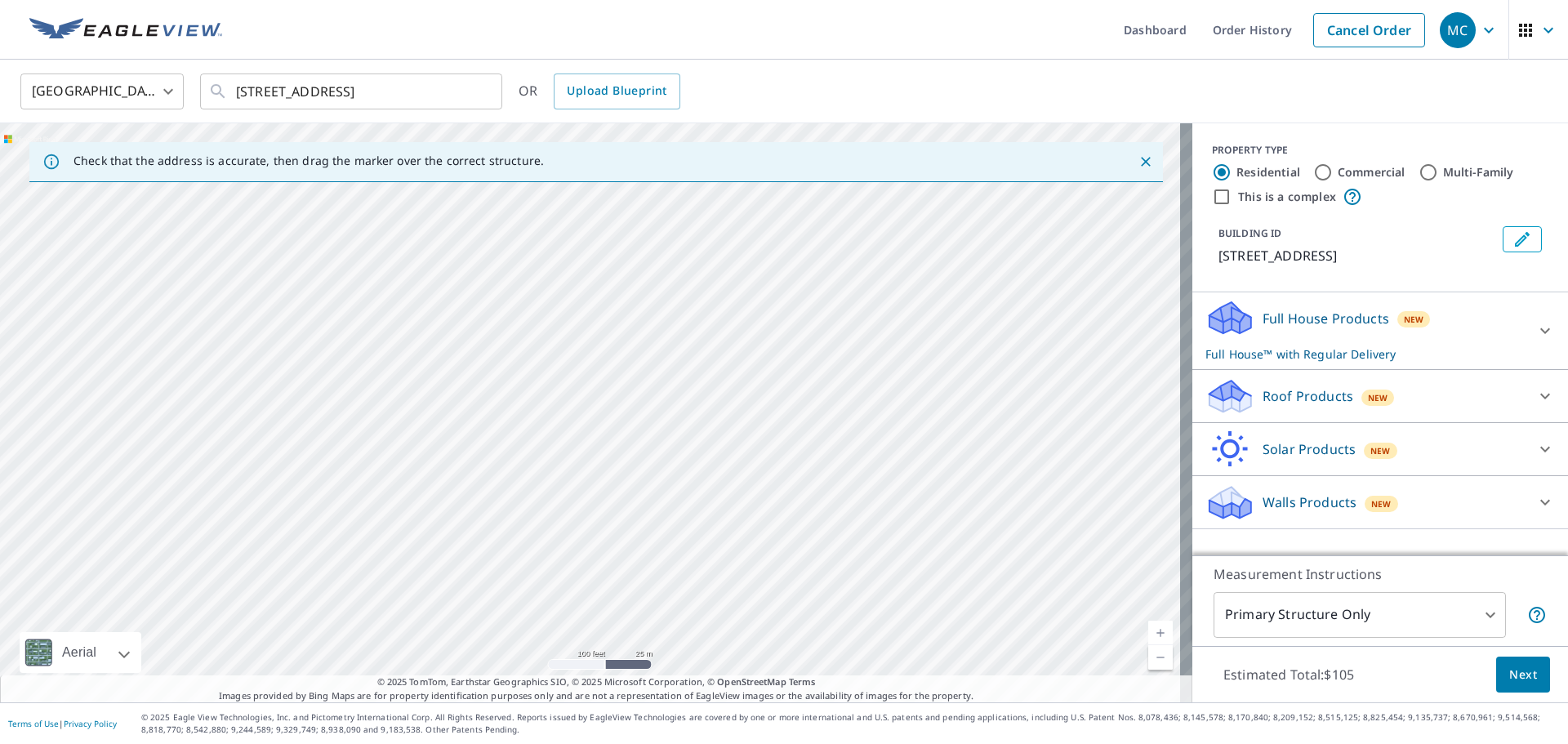
click at [630, 478] on div "[STREET_ADDRESS]" at bounding box center [596, 412] width 1192 height 579
drag, startPoint x: 557, startPoint y: 249, endPoint x: 565, endPoint y: 434, distance: 185.2
click at [565, 434] on div "[STREET_ADDRESS]" at bounding box center [596, 412] width 1192 height 579
drag, startPoint x: 517, startPoint y: 299, endPoint x: 513, endPoint y: 562, distance: 263.0
click at [513, 562] on div "[STREET_ADDRESS]" at bounding box center [596, 412] width 1192 height 579
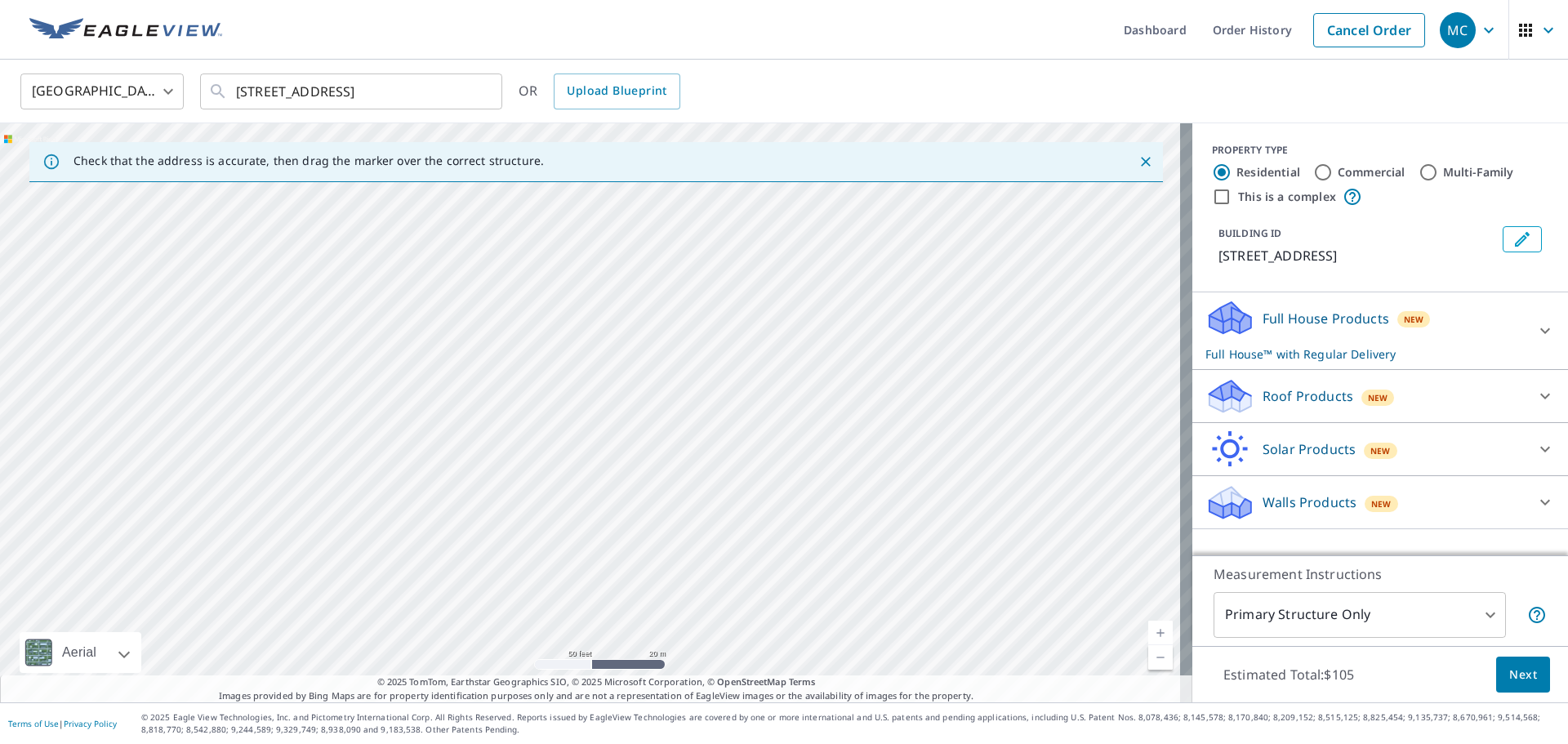
drag, startPoint x: 584, startPoint y: 298, endPoint x: 773, endPoint y: 165, distance: 231.1
click at [773, 165] on div "Check that the address is accurate, then drag the marker over the correct struc…" at bounding box center [596, 412] width 1192 height 579
click at [642, 512] on div "[STREET_ADDRESS]" at bounding box center [596, 412] width 1192 height 579
drag, startPoint x: 618, startPoint y: 645, endPoint x: 809, endPoint y: 186, distance: 497.2
click at [809, 186] on div "[STREET_ADDRESS]" at bounding box center [596, 412] width 1192 height 579
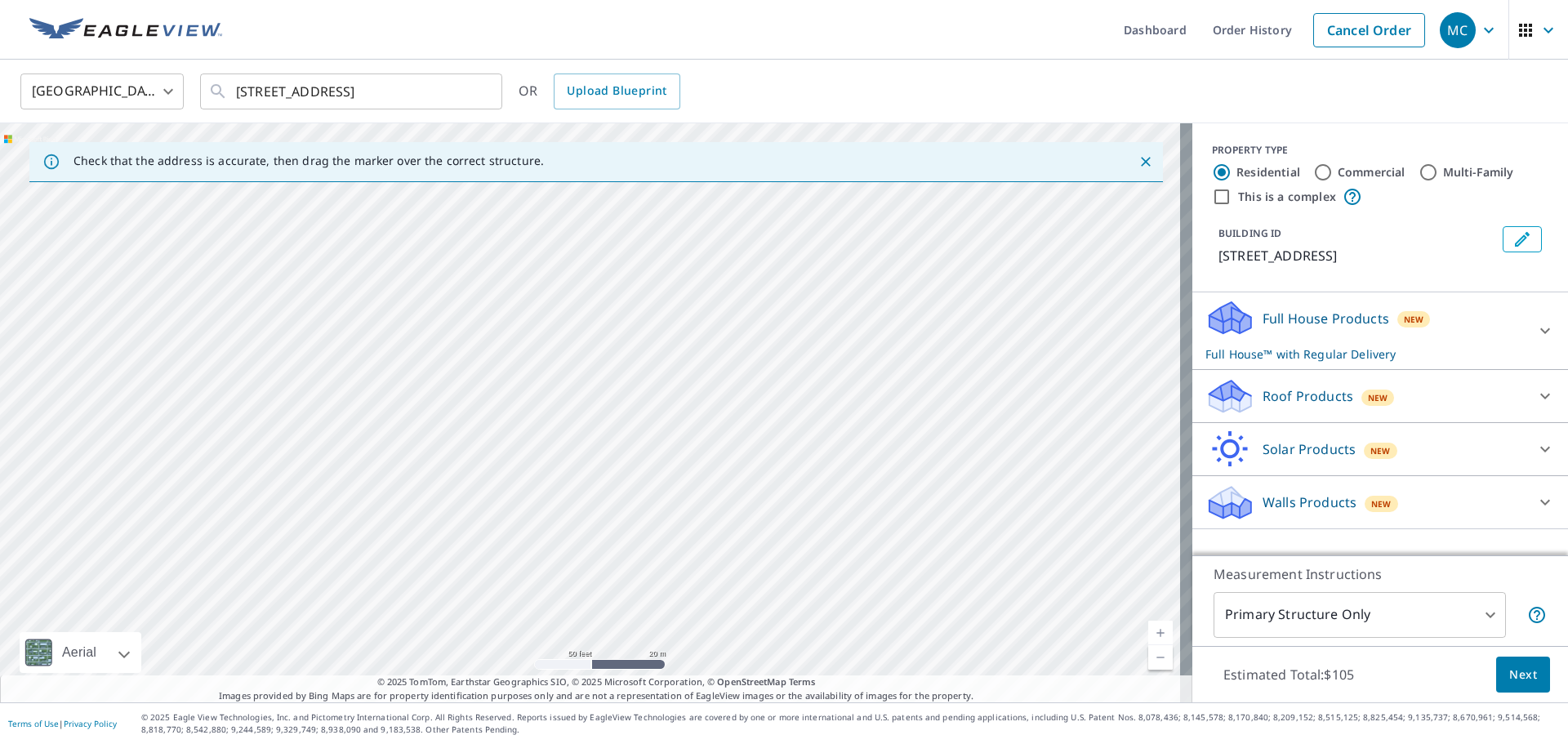
drag, startPoint x: 783, startPoint y: 307, endPoint x: 754, endPoint y: 449, distance: 144.9
click at [754, 449] on div "[STREET_ADDRESS]" at bounding box center [596, 412] width 1192 height 579
drag, startPoint x: 746, startPoint y: 457, endPoint x: 756, endPoint y: 381, distance: 76.7
click at [756, 381] on div "[STREET_ADDRESS]" at bounding box center [596, 412] width 1192 height 579
